Goal: Task Accomplishment & Management: Complete application form

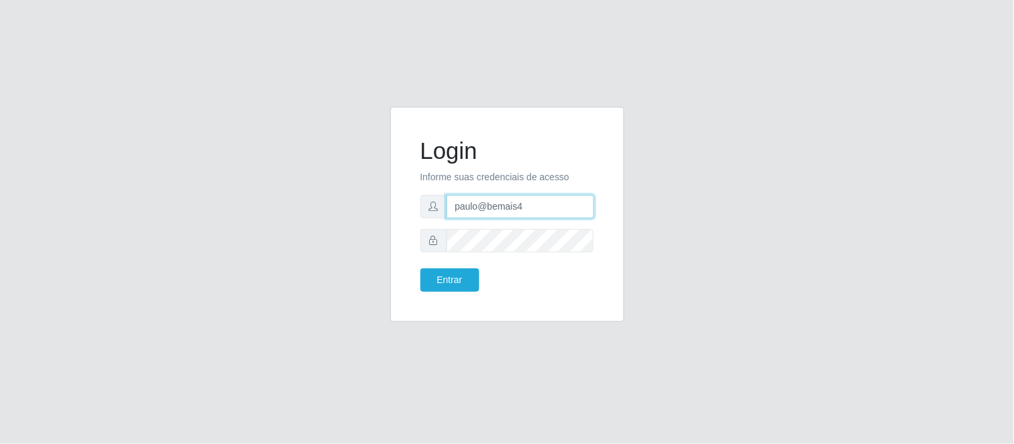
drag, startPoint x: 555, startPoint y: 201, endPoint x: 381, endPoint y: 196, distance: 174.5
click at [381, 196] on div "Login Informe suas credenciais de acesso paulo@bemais4 Entrar" at bounding box center [507, 222] width 254 height 231
type input "juliomarques@pratiko"
click at [420, 269] on button "Entrar" at bounding box center [449, 280] width 59 height 23
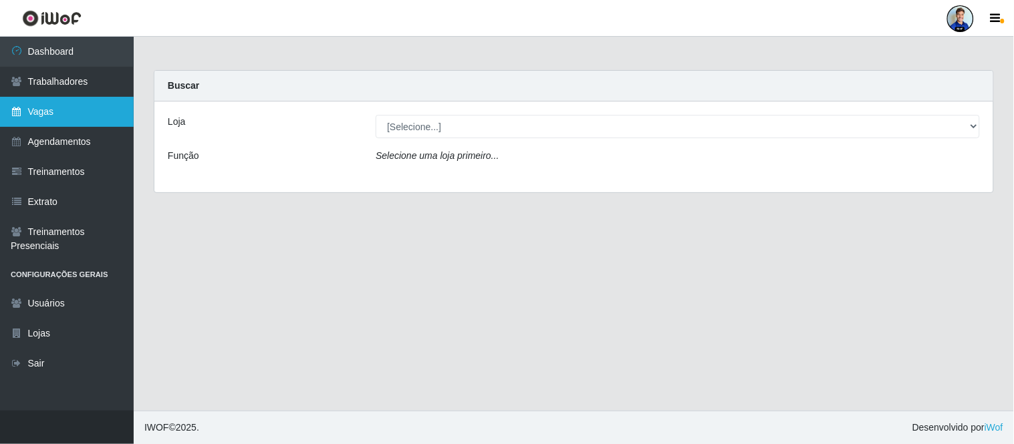
click at [53, 104] on link "Vagas" at bounding box center [67, 112] width 134 height 30
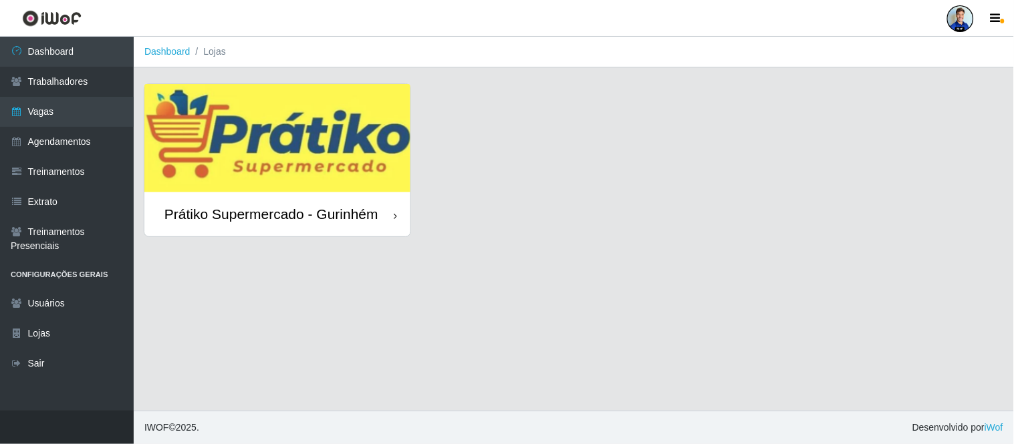
click at [288, 152] on img at bounding box center [277, 138] width 266 height 108
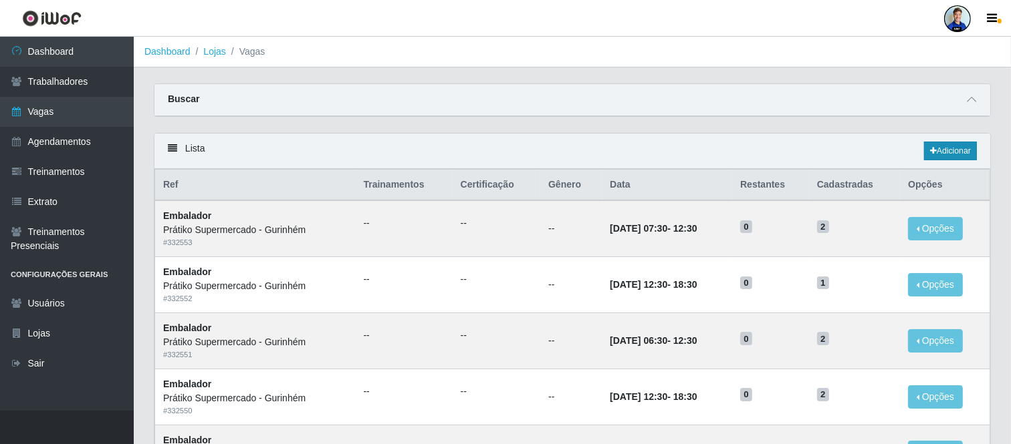
scroll to position [74, 0]
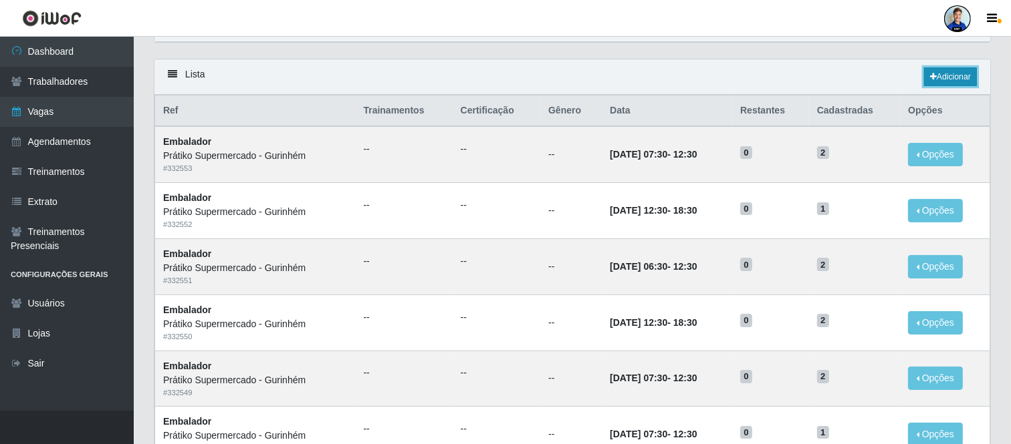
click at [934, 82] on link "Adicionar" at bounding box center [950, 77] width 53 height 19
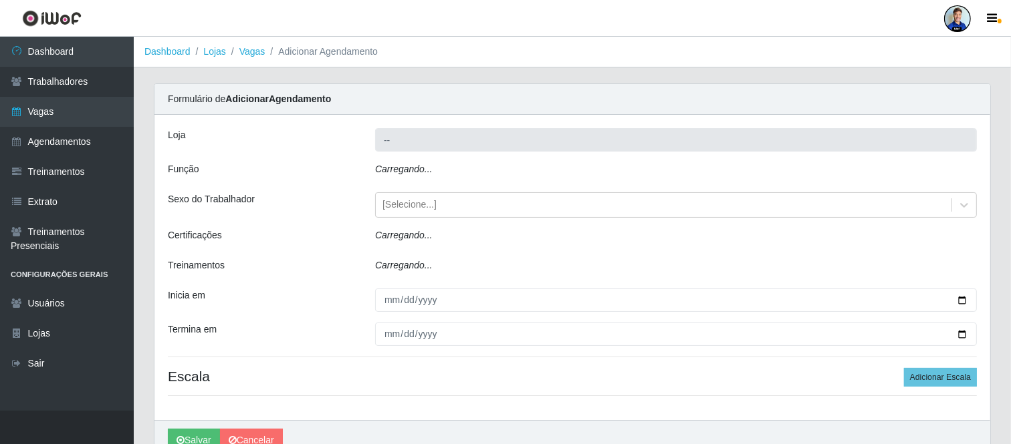
type input "Prátiko Supermercado - Gurinhém"
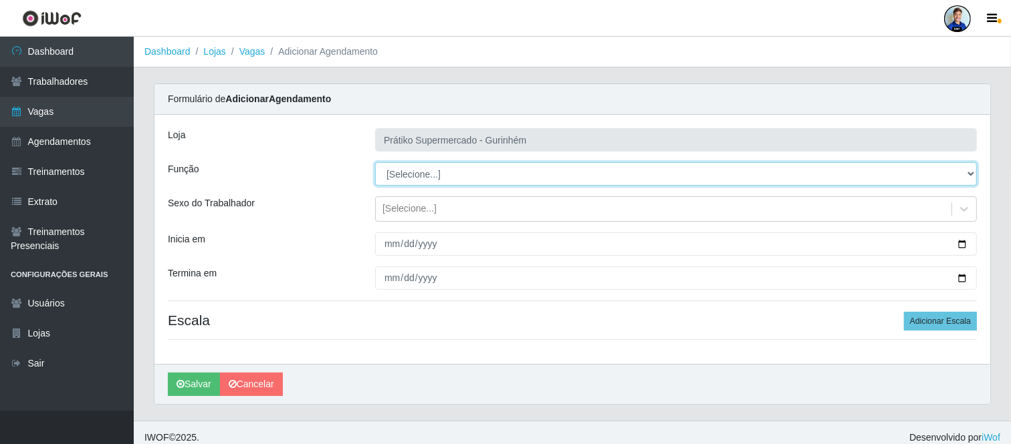
click at [426, 167] on select "[Selecione...] Auxiliar de entrega + Auxiliar de entrega ++ Embalador Embalador…" at bounding box center [676, 173] width 602 height 23
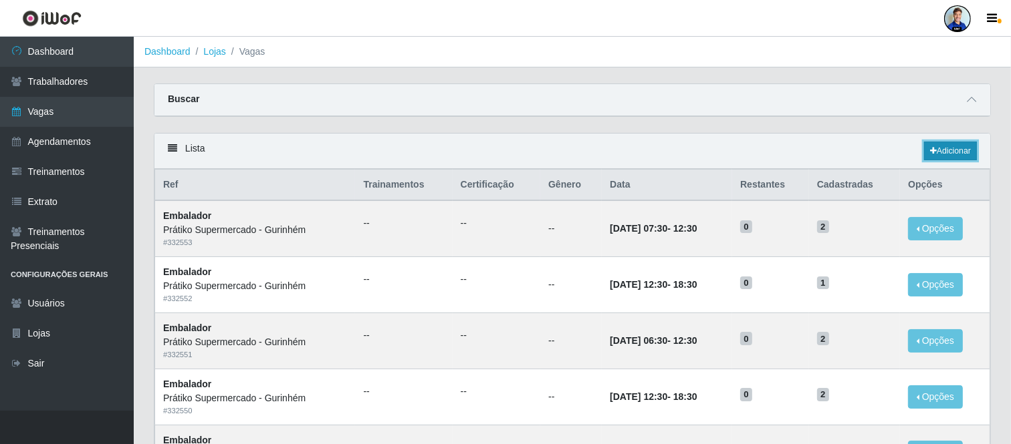
click at [950, 152] on link "Adicionar" at bounding box center [950, 151] width 53 height 19
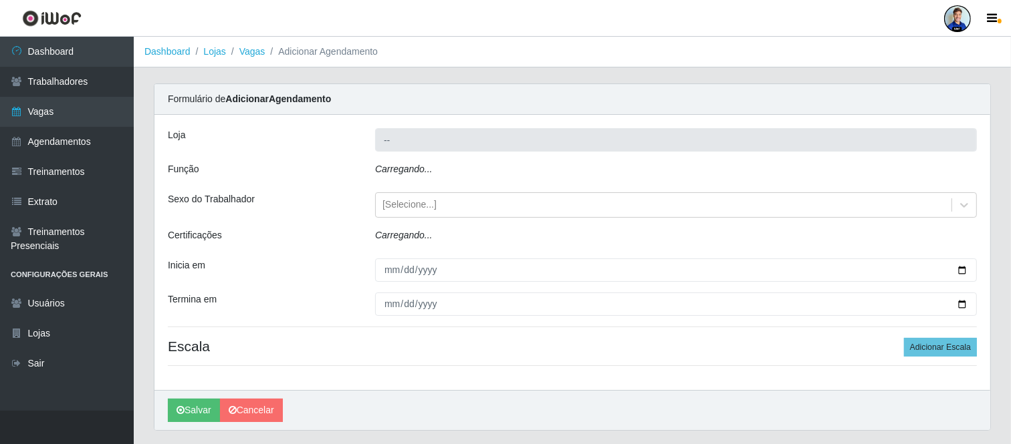
type input "Prátiko Supermercado - Gurinhém"
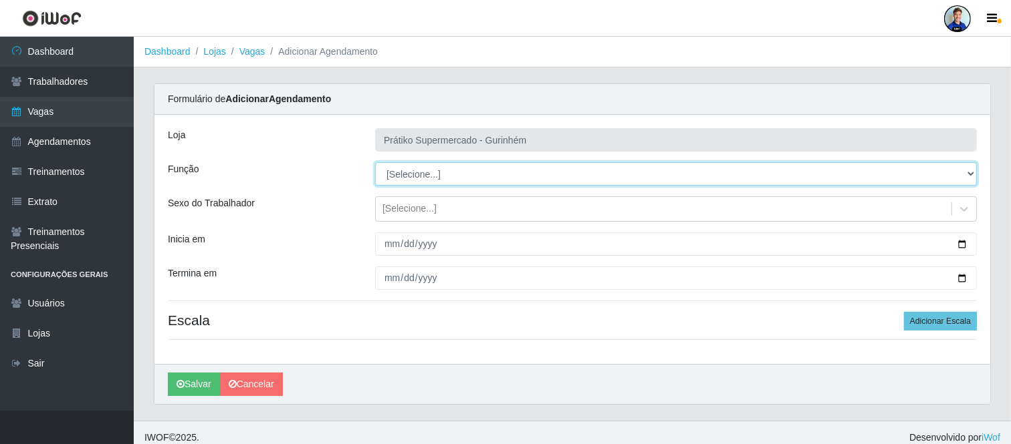
click at [402, 174] on select "[Selecione...] Auxiliar de entrega + Auxiliar de entrega ++ Embalador Embalador…" at bounding box center [676, 173] width 602 height 23
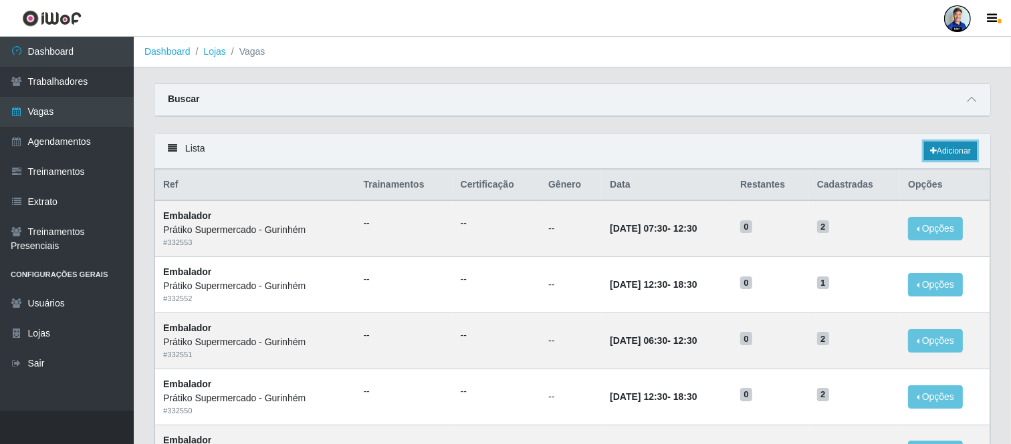
click at [932, 156] on link "Adicionar" at bounding box center [950, 151] width 53 height 19
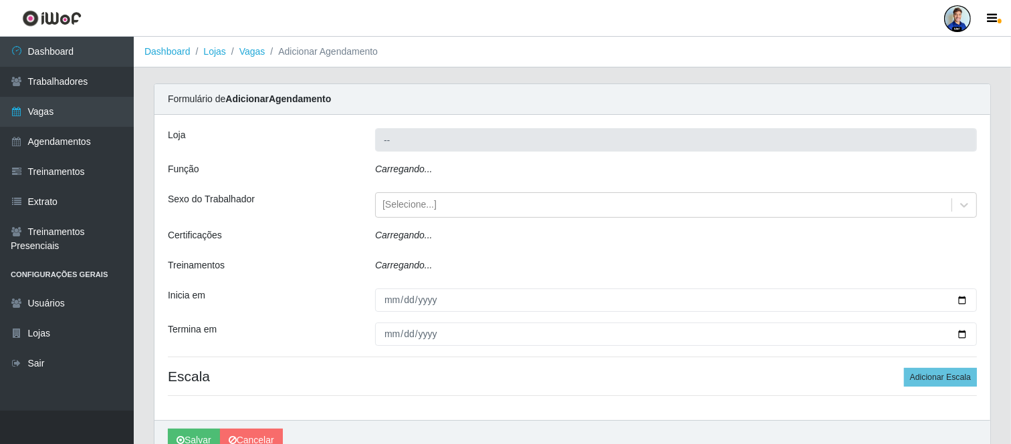
type input "Prátiko Supermercado - Gurinhém"
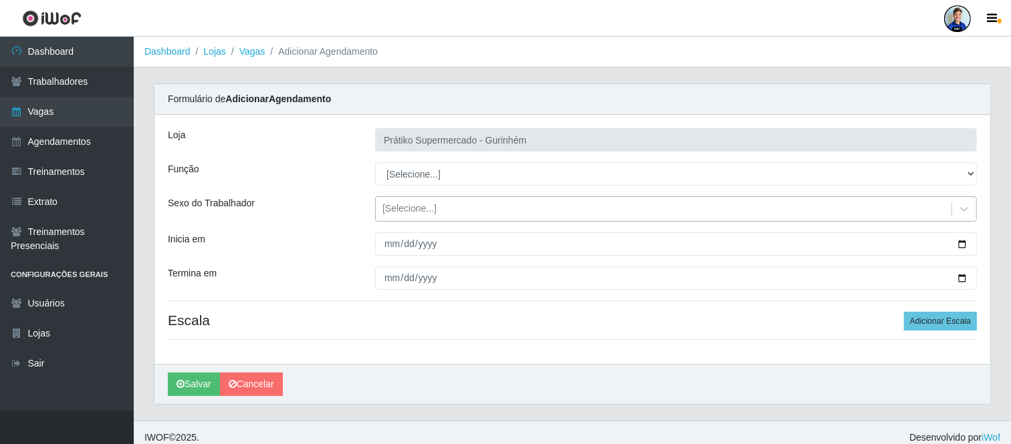
click at [406, 203] on div "[Selecione...]" at bounding box center [409, 210] width 54 height 14
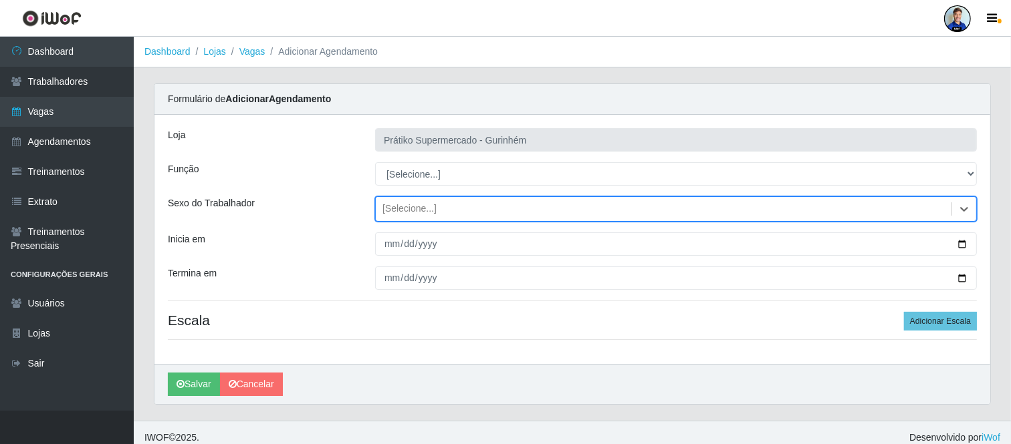
click at [406, 203] on div "[Selecione...]" at bounding box center [409, 210] width 54 height 14
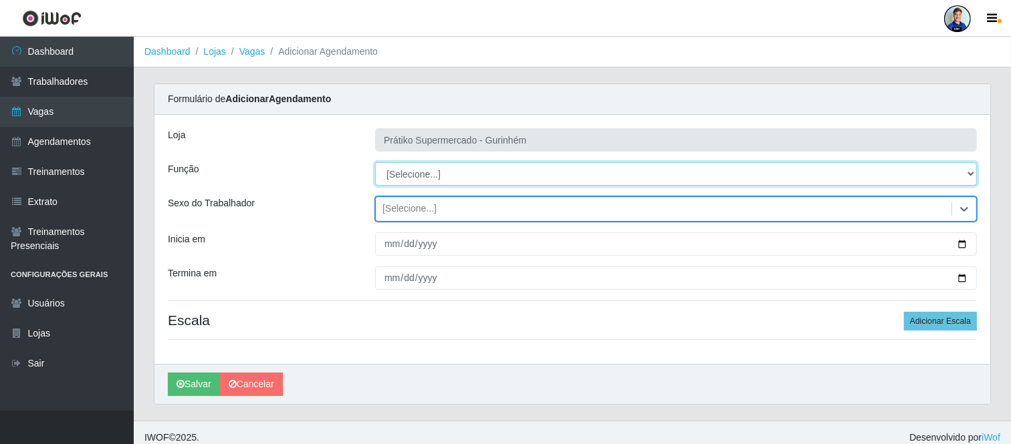
click at [412, 174] on select "[Selecione...] Auxiliar de entrega + Auxiliar de entrega ++ Embalador Embalador…" at bounding box center [676, 173] width 602 height 23
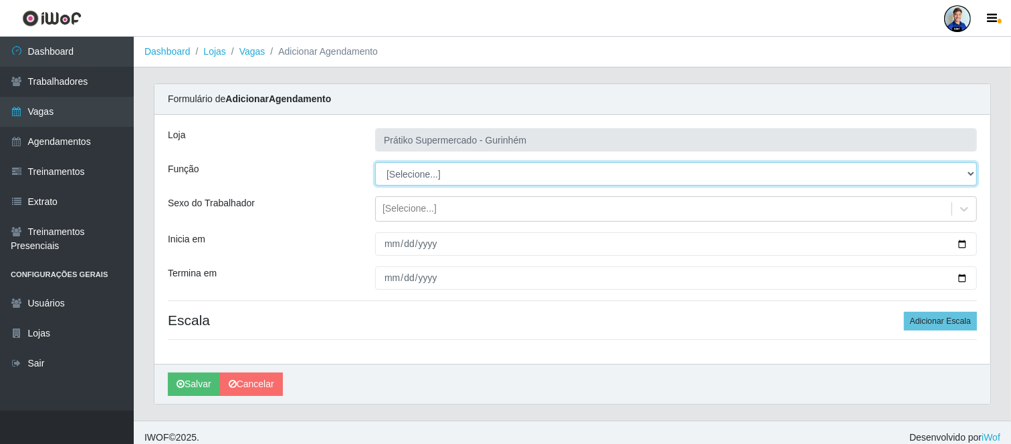
select select "1"
click at [375, 162] on select "[Selecione...] Auxiliar de entrega + Auxiliar de entrega ++ Embalador Embalador…" at bounding box center [676, 173] width 602 height 23
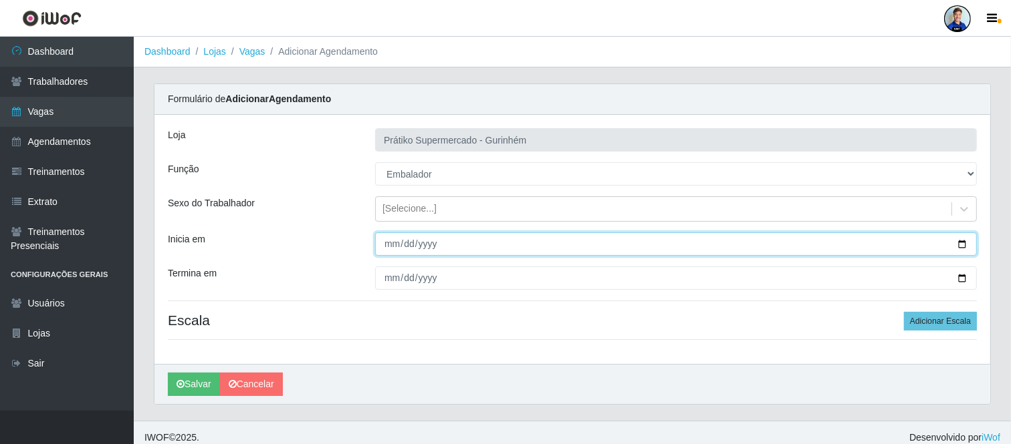
click at [385, 239] on input "Inicia em" at bounding box center [676, 244] width 602 height 23
type input "[DATE]"
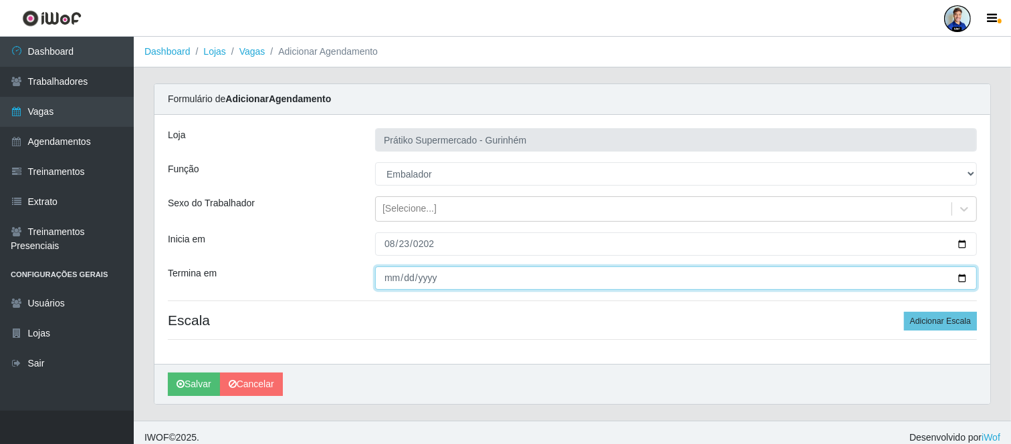
click at [389, 284] on input "Termina em" at bounding box center [676, 278] width 602 height 23
type input "[DATE]"
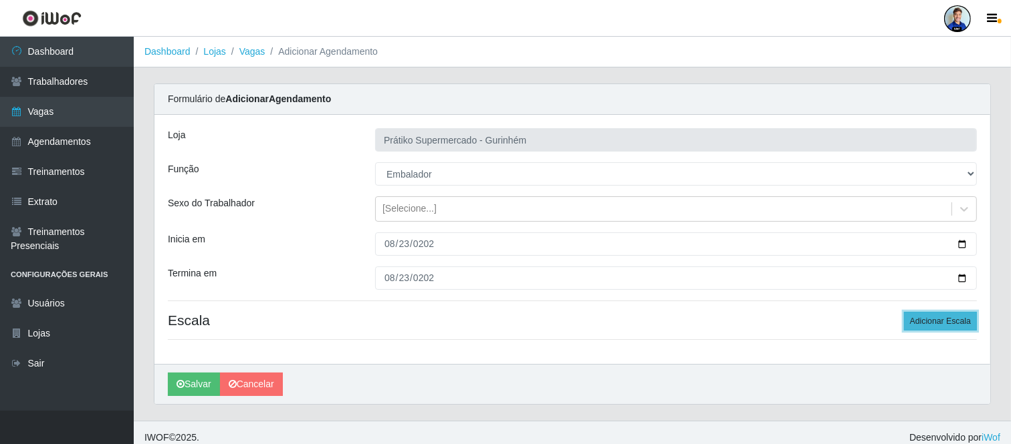
click at [956, 313] on button "Adicionar Escala" at bounding box center [940, 321] width 73 height 19
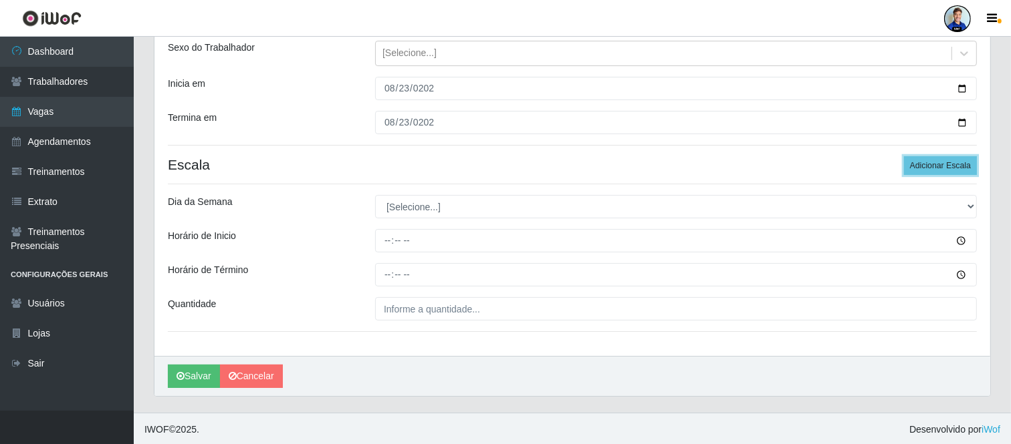
scroll to position [158, 0]
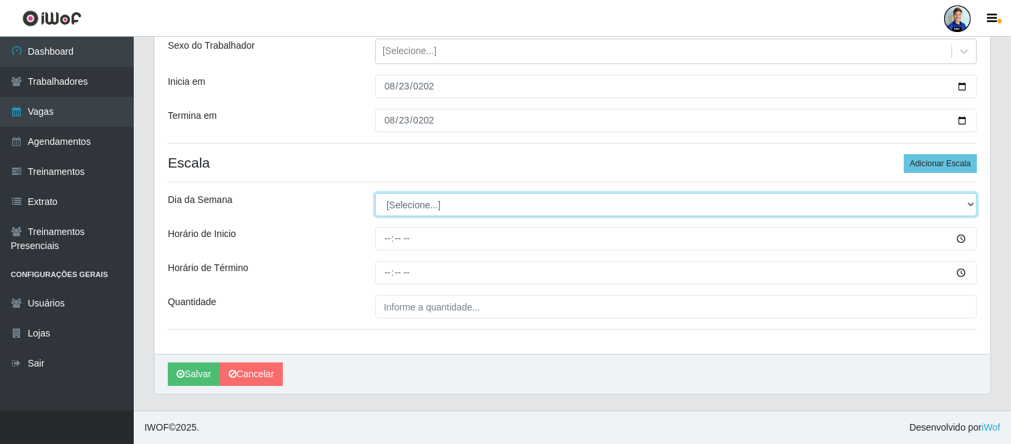
click at [435, 205] on select "[Selecione...] Segunda Terça Quarta Quinta Sexta Sábado Domingo" at bounding box center [676, 204] width 602 height 23
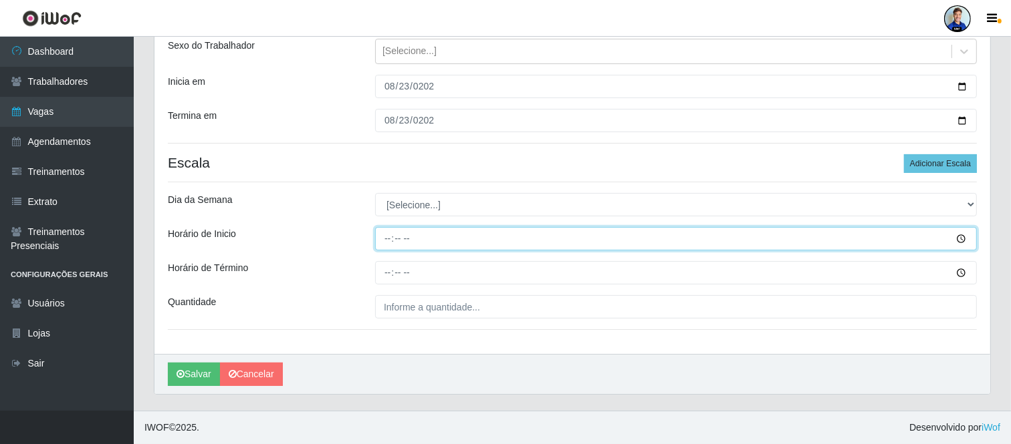
click at [390, 235] on input "Horário de Inicio" at bounding box center [676, 238] width 602 height 23
type input "13:30"
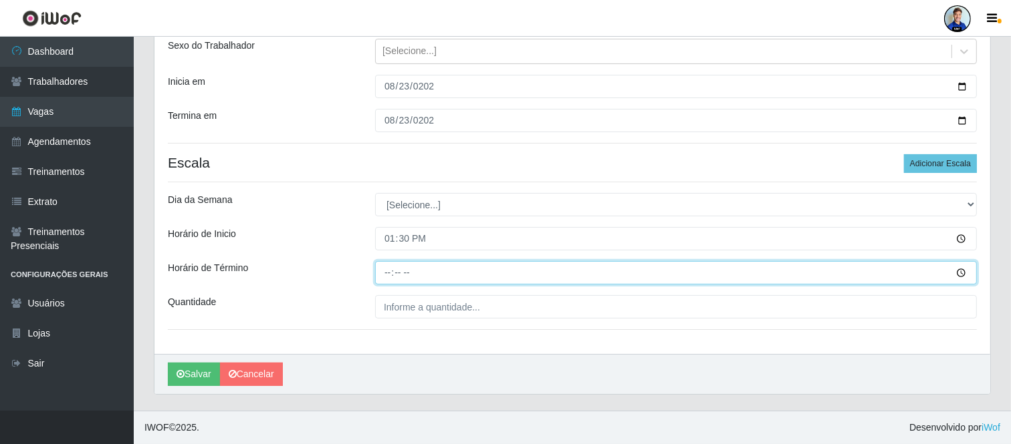
click at [388, 271] on input "Horário de Término" at bounding box center [676, 272] width 602 height 23
type input "19:30"
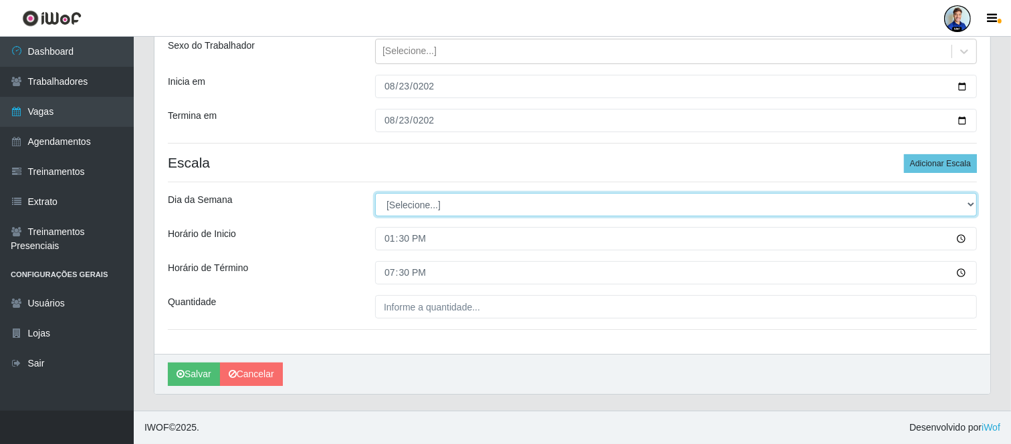
click at [454, 207] on select "[Selecione...] Segunda Terça Quarta Quinta Sexta Sábado Domingo" at bounding box center [676, 204] width 602 height 23
select select "6"
click at [375, 193] on select "[Selecione...] Segunda Terça Quarta Quinta Sexta Sábado Domingo" at bounding box center [676, 204] width 602 height 23
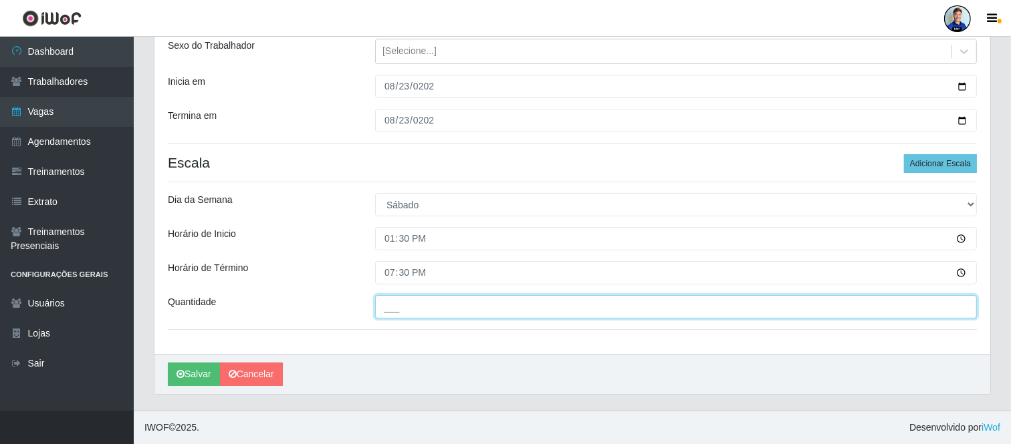
click at [382, 301] on input "___" at bounding box center [676, 306] width 602 height 23
type input "1__"
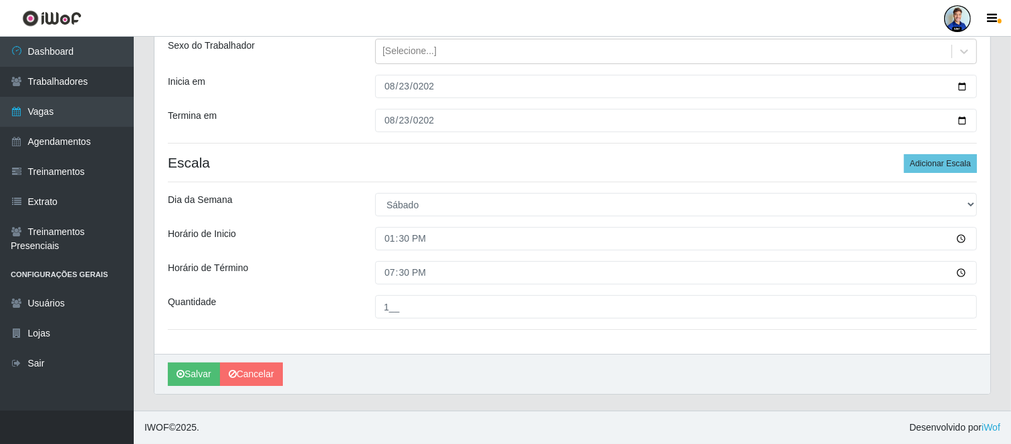
click at [319, 250] on div "Horário de Inicio" at bounding box center [261, 238] width 207 height 23
click at [182, 380] on button "Salvar" at bounding box center [194, 374] width 52 height 23
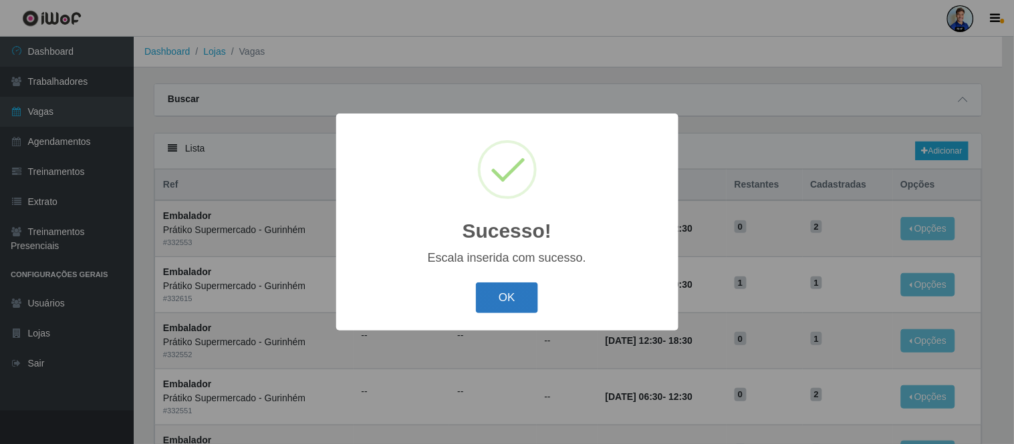
click at [503, 298] on button "OK" at bounding box center [507, 298] width 62 height 31
